Goal: Transaction & Acquisition: Purchase product/service

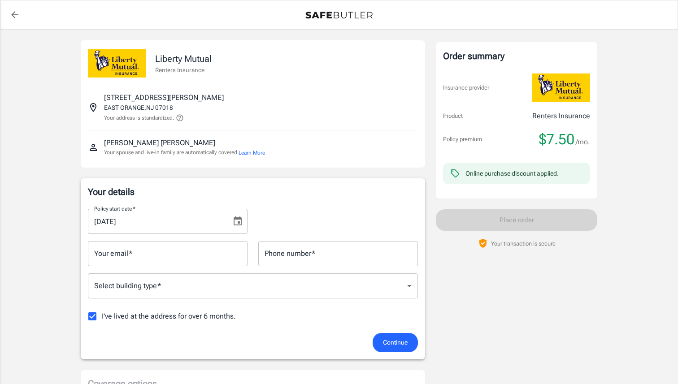
click at [188, 255] on input "Your email   *" at bounding box center [168, 253] width 160 height 25
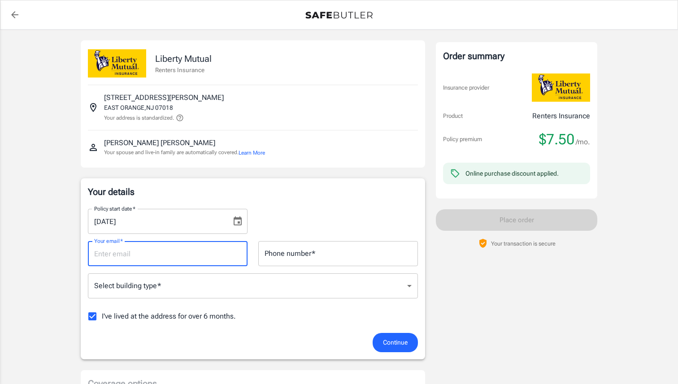
type input "[PERSON_NAME][EMAIL_ADDRESS][DOMAIN_NAME]"
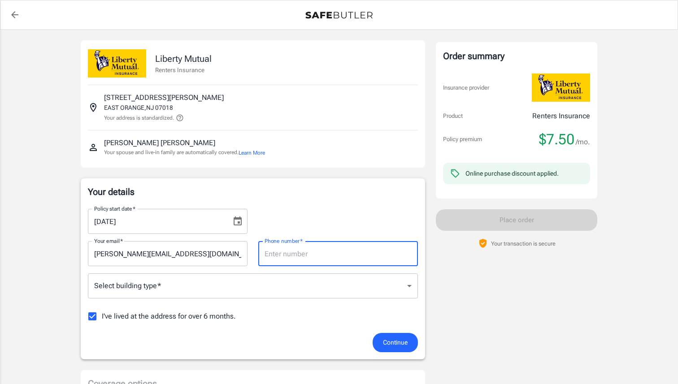
click at [269, 245] on div "Phone number   * Phone number   *" at bounding box center [338, 253] width 160 height 25
type input "9738031624"
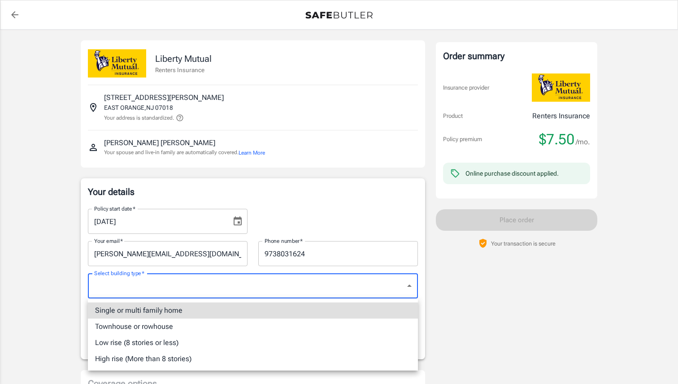
click at [239, 356] on li "High rise (More than 8 stories)" at bounding box center [253, 359] width 330 height 16
type input "highrise"
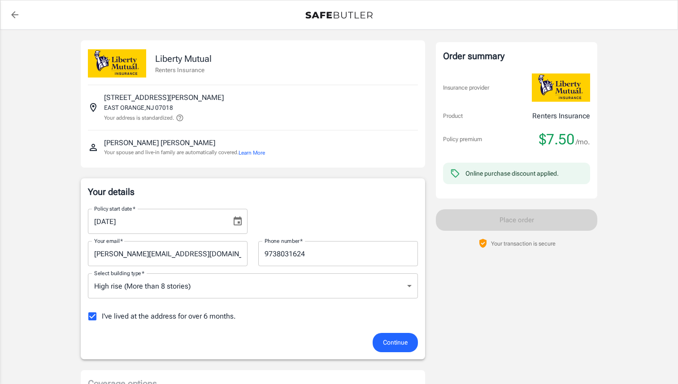
click at [212, 322] on label "I've lived at the address for over 6 months." at bounding box center [159, 316] width 153 height 19
click at [102, 322] on input "I've lived at the address for over 6 months." at bounding box center [92, 316] width 19 height 19
checkbox input "false"
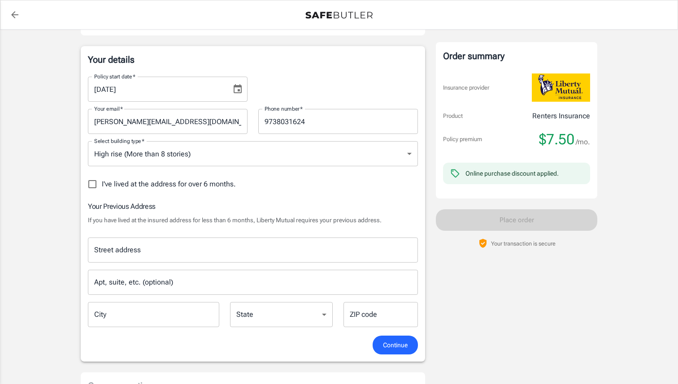
scroll to position [135, 0]
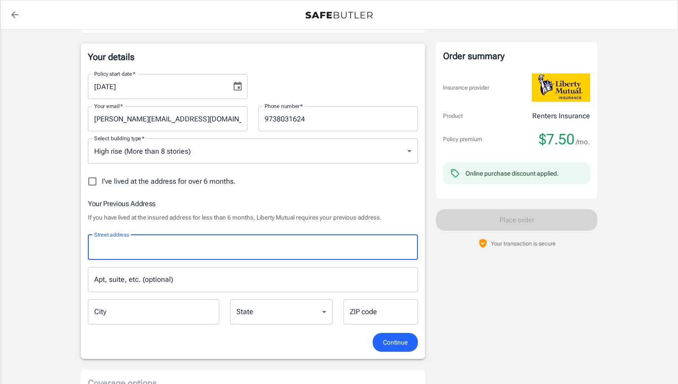
click at [212, 253] on input "Street address" at bounding box center [253, 247] width 322 height 17
type input "[STREET_ADDRESS][PERSON_NAME]"
click at [193, 286] on input "Apt, suite, etc. (optional)" at bounding box center [253, 279] width 330 height 25
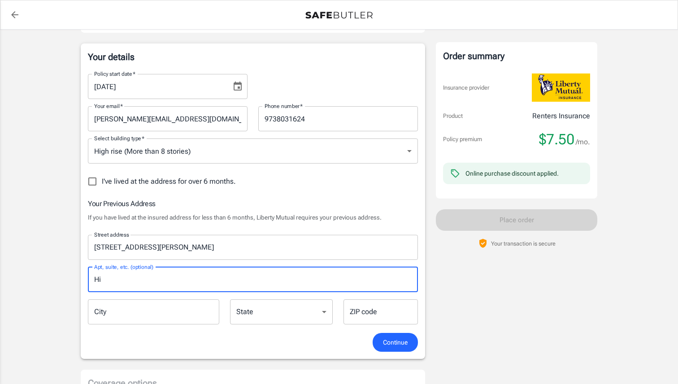
type input "H"
click at [195, 306] on input "City" at bounding box center [153, 311] width 131 height 25
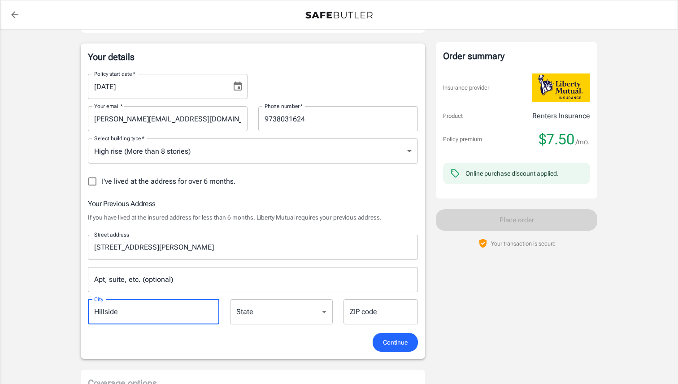
type input "Hillside"
click at [281, 314] on select "[US_STATE] [US_STATE] [US_STATE] [US_STATE] [US_STATE] [US_STATE] [US_STATE] [U…" at bounding box center [281, 311] width 103 height 25
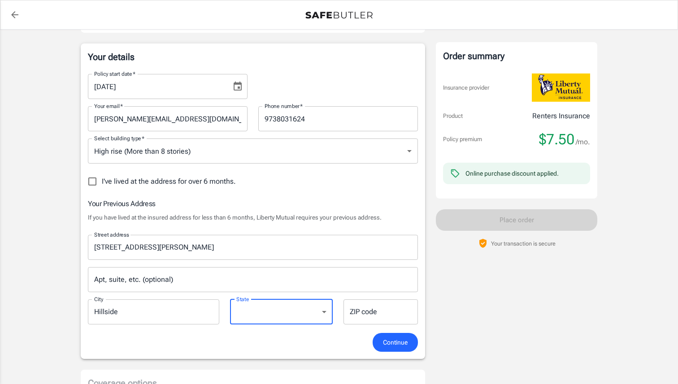
select select "NJ"
click at [230, 299] on select "[US_STATE] [US_STATE] [US_STATE] [US_STATE] [US_STATE] [US_STATE] [US_STATE] [U…" at bounding box center [281, 311] width 103 height 25
click at [365, 310] on input "ZIP code" at bounding box center [380, 311] width 74 height 25
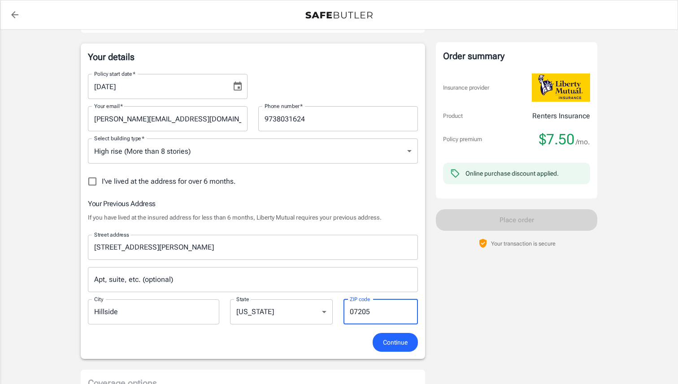
type input "07205"
click at [398, 346] on span "Continue" at bounding box center [395, 342] width 25 height 11
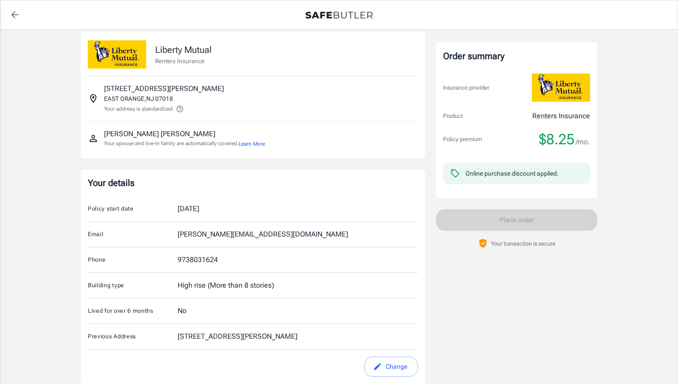
scroll to position [0, 0]
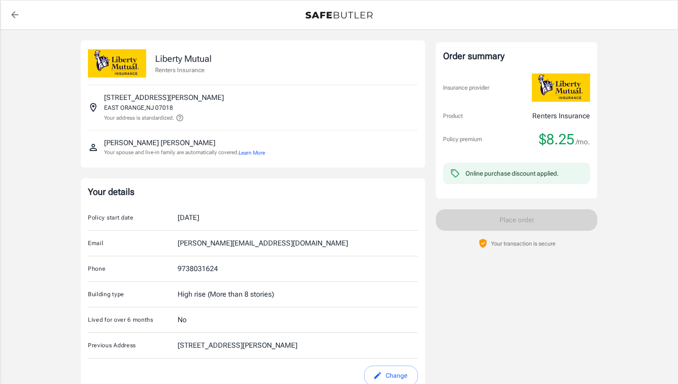
click at [198, 221] on div "[DATE]" at bounding box center [188, 217] width 22 height 11
click at [374, 370] on button "Change" at bounding box center [391, 376] width 54 height 20
select select "NJ"
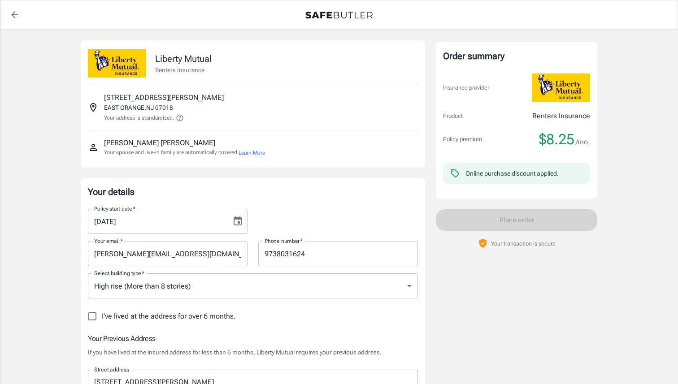
click at [241, 227] on button "Choose date, selected date is Sep 28, 2025" at bounding box center [238, 221] width 18 height 18
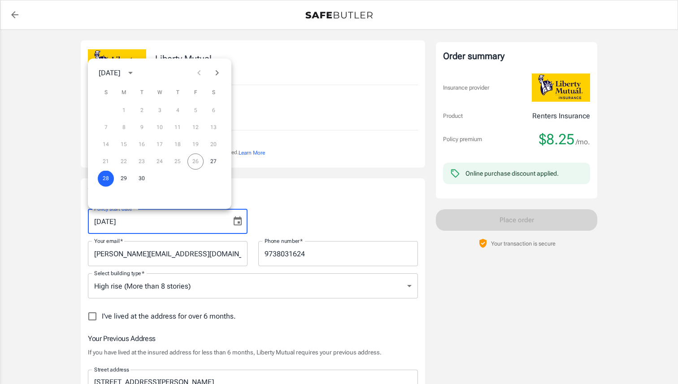
click at [198, 163] on div "21 22 23 24 25 26 27" at bounding box center [159, 162] width 143 height 16
click at [195, 162] on div "21 22 23 24 25 26 27" at bounding box center [159, 162] width 143 height 16
click at [106, 179] on button "28" at bounding box center [106, 179] width 16 height 16
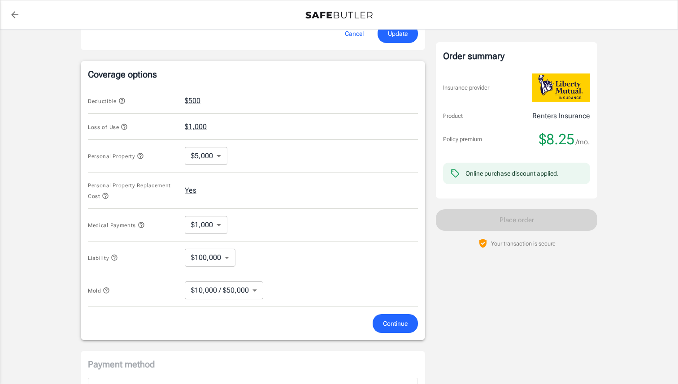
scroll to position [455, 0]
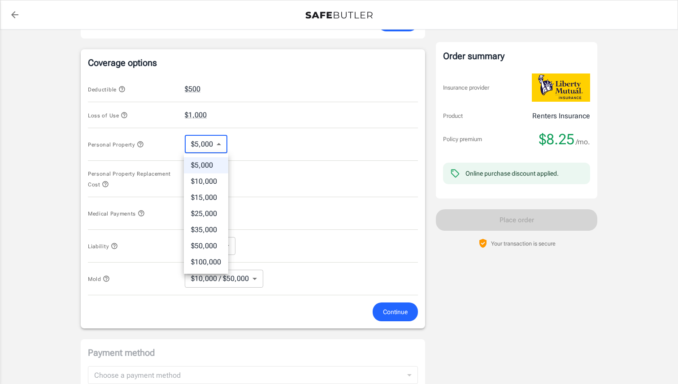
click at [211, 143] on body "Policy premium $ 8.25 /mo Liberty Mutual Renters Insurance [STREET_ADDRESS][PER…" at bounding box center [339, 52] width 678 height 1015
click at [257, 148] on div at bounding box center [339, 192] width 678 height 384
click at [229, 248] on body "Policy premium $ 8.25 /mo Liberty Mutual Renters Insurance [STREET_ADDRESS][PER…" at bounding box center [339, 52] width 678 height 1015
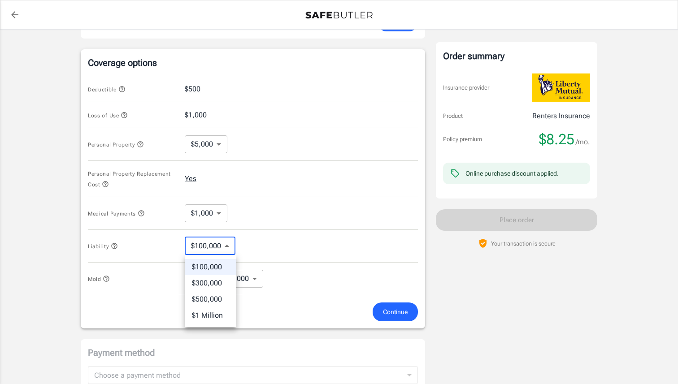
click at [265, 241] on div at bounding box center [339, 192] width 678 height 384
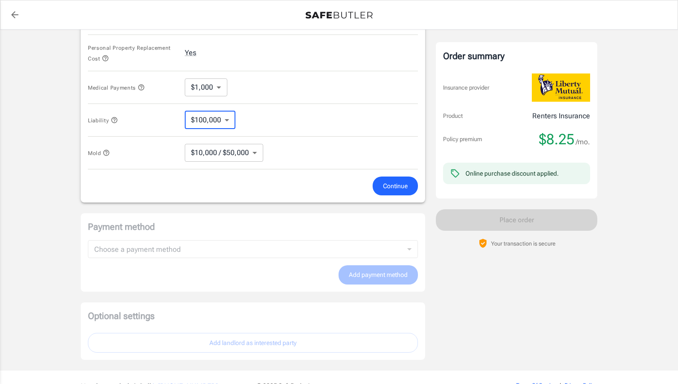
scroll to position [631, 0]
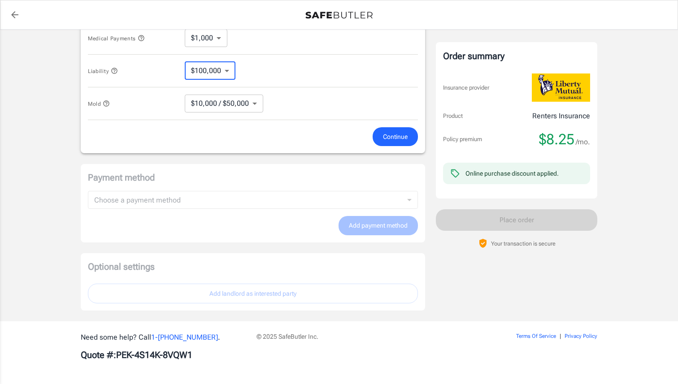
click at [406, 144] on button "Continue" at bounding box center [394, 136] width 45 height 19
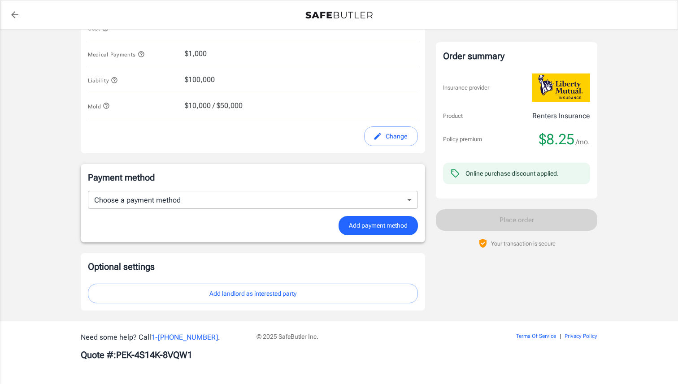
scroll to position [606, 0]
click at [327, 190] on div "Payment method Choose a payment method ​ Choose a payment method Add payment me…" at bounding box center [253, 203] width 330 height 64
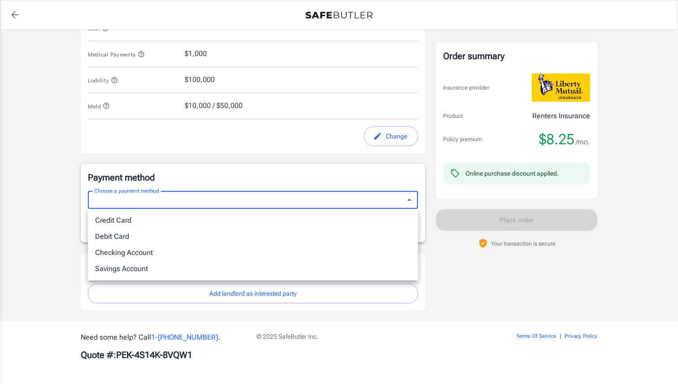
click at [303, 231] on li "Debit Card" at bounding box center [253, 237] width 330 height 16
type input "debit"
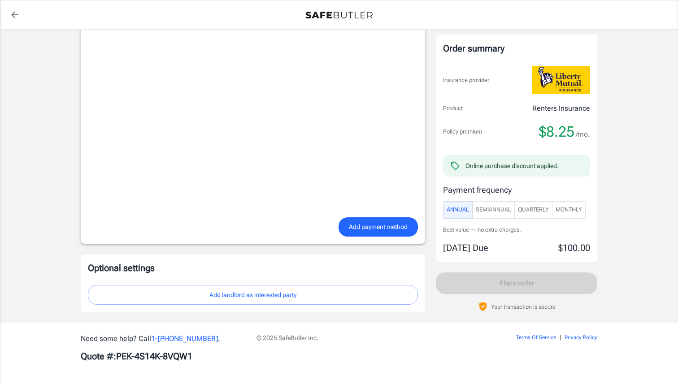
scroll to position [833, 0]
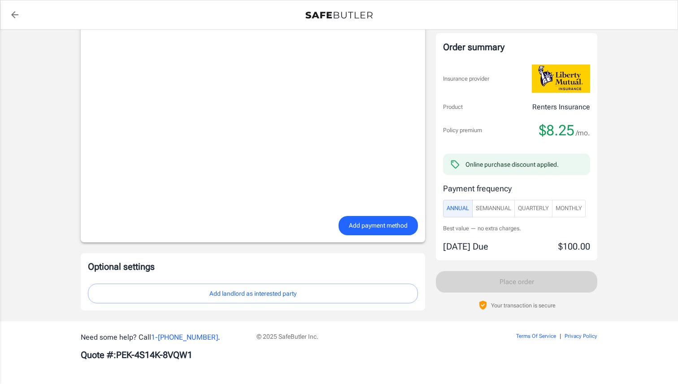
click at [561, 200] on button "Monthly" at bounding box center [569, 207] width 34 height 17
